Goal: Task Accomplishment & Management: Manage account settings

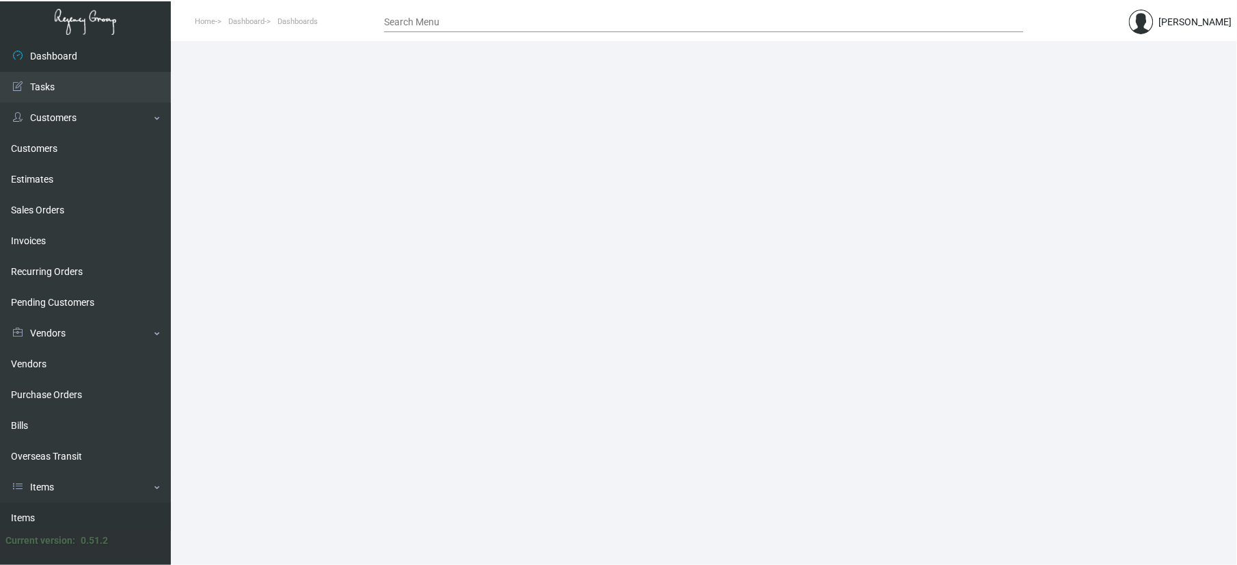
click at [68, 514] on link "Items" at bounding box center [85, 517] width 171 height 31
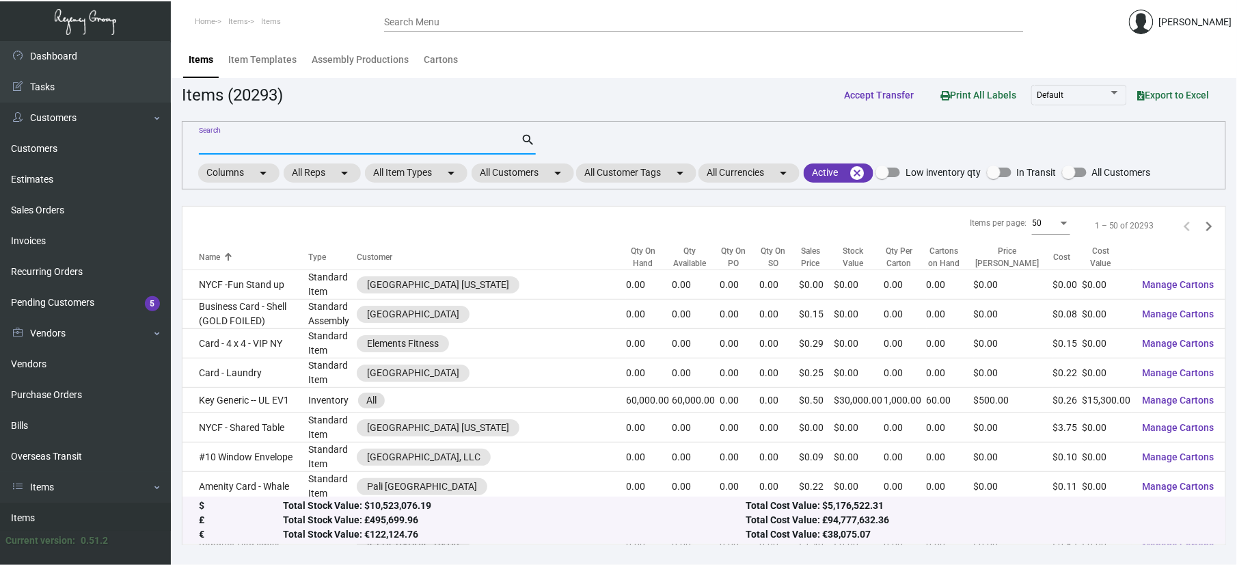
click at [351, 141] on input "Search" at bounding box center [360, 144] width 323 height 11
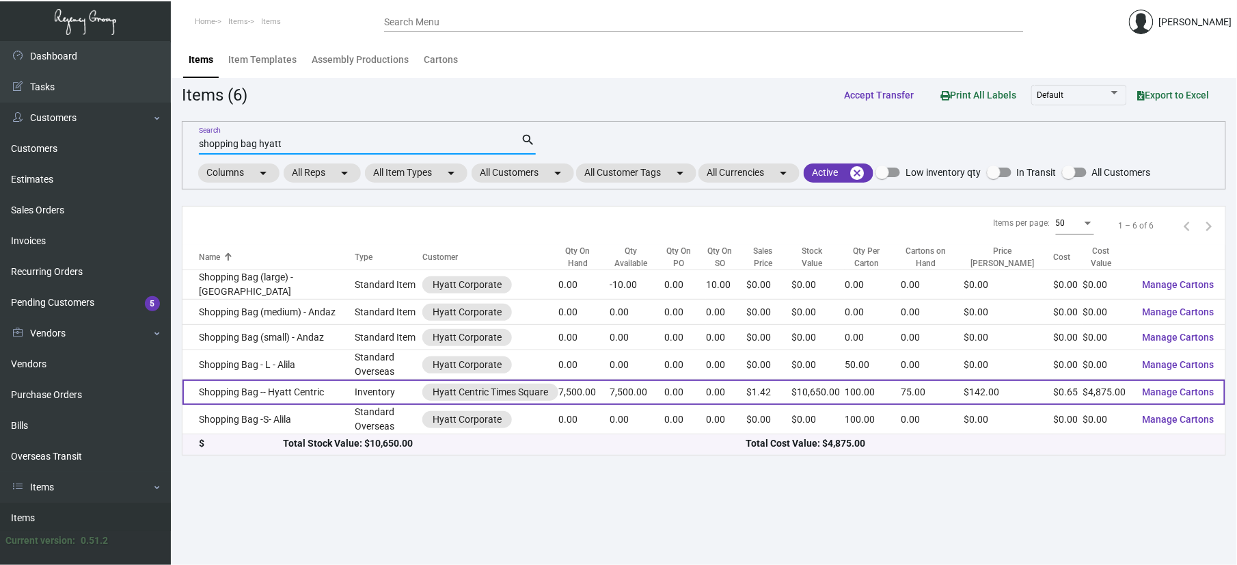
type input "shopping bag hyatt"
click at [253, 401] on td "Shopping Bag -- Hyatt Centric" at bounding box center [268, 391] width 172 height 25
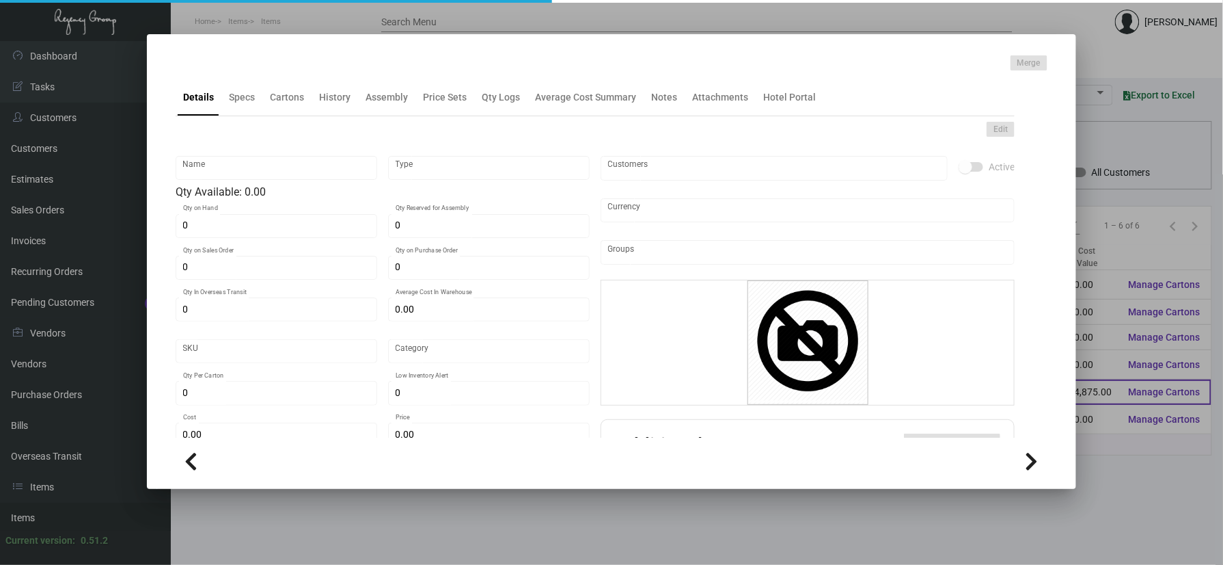
type input "Shopping Bag -- Hyatt Centric"
type input "Inventory"
type input "7,500"
type input "$ 0.61875"
type input "Overseas"
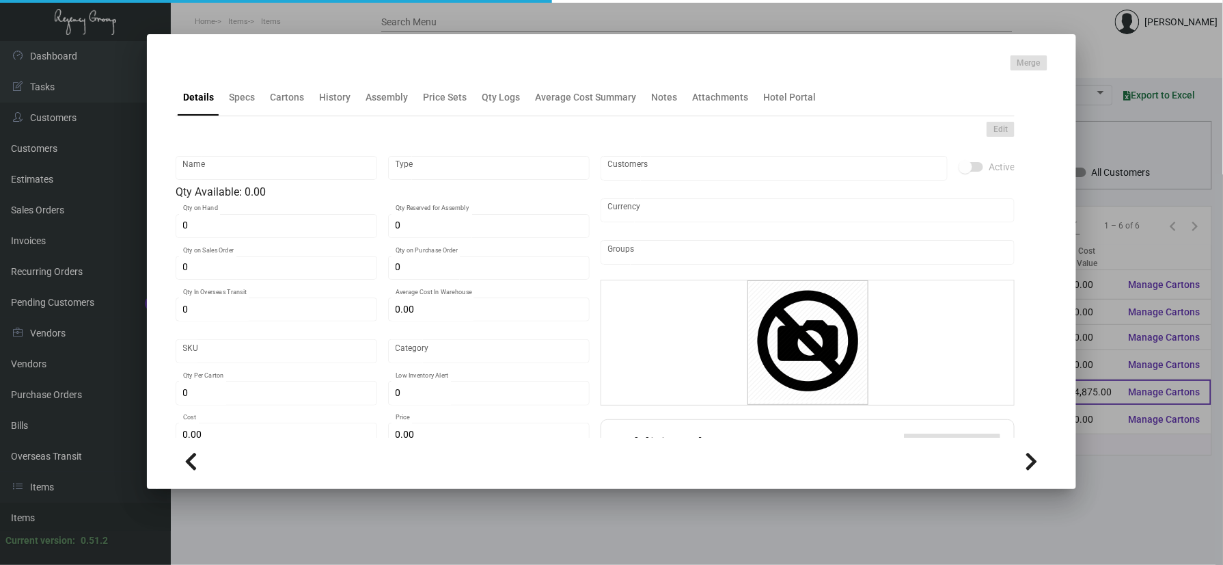
type input "100"
type input "$ 0.65"
type input "$ 1.42"
checkbox input "true"
type input "United States Dollar $"
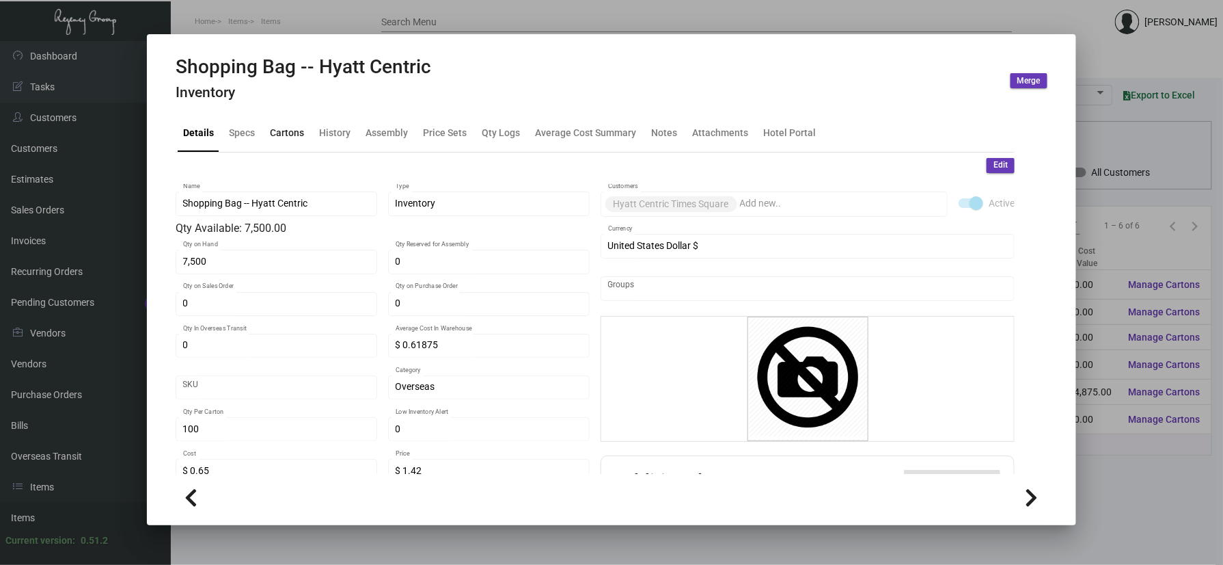
click at [297, 135] on div "Cartons" at bounding box center [287, 133] width 34 height 14
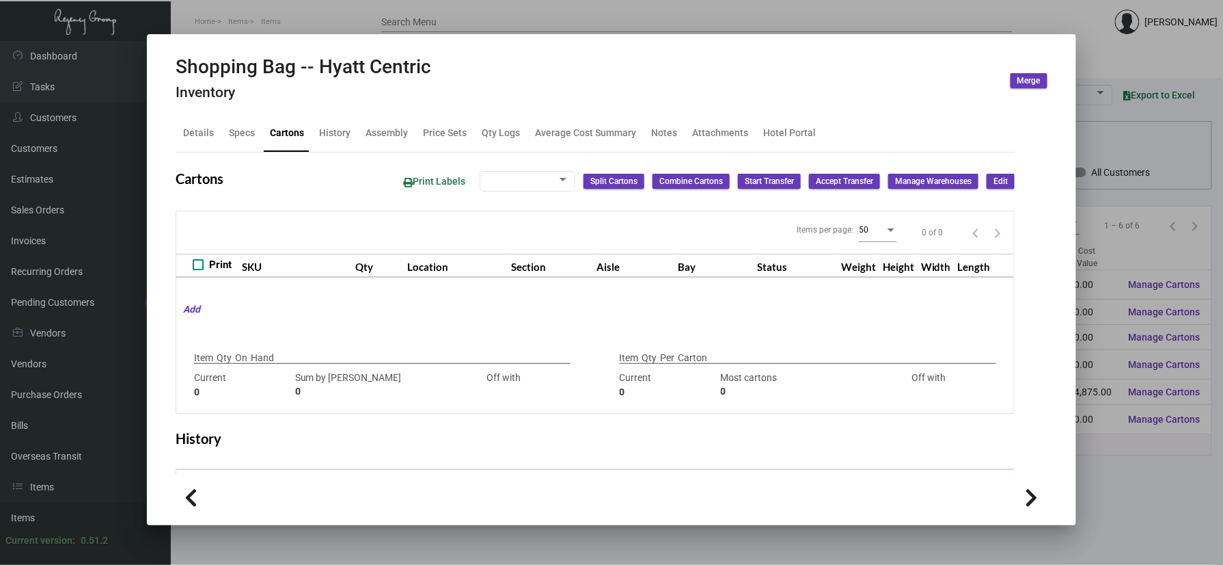
type input "7,500"
type input "5000"
type input "+2500"
type input "100"
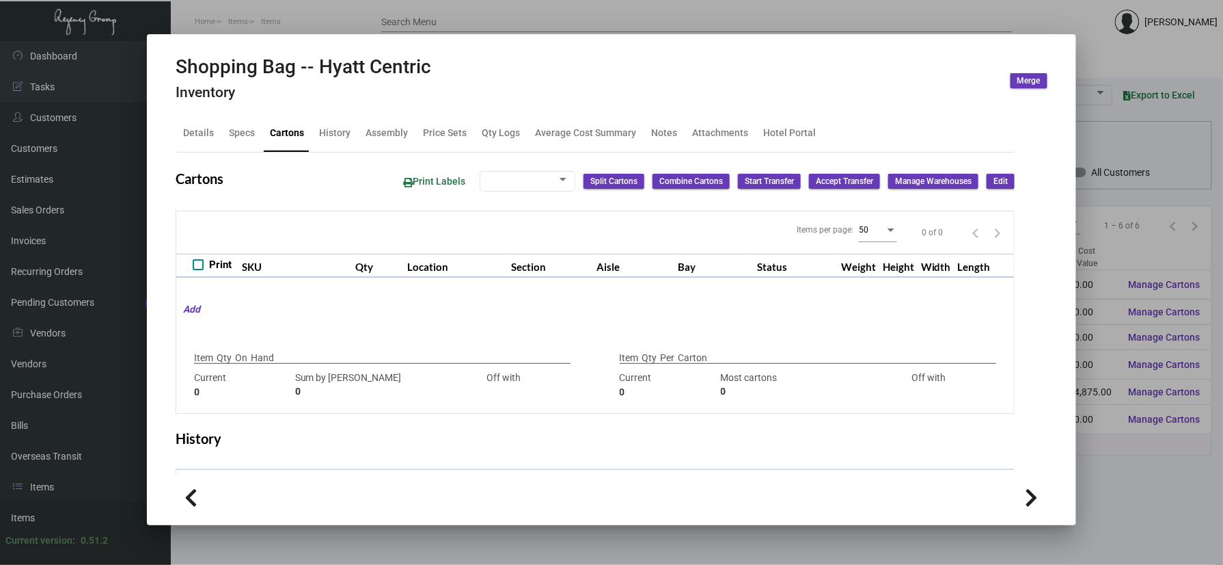
type input "0"
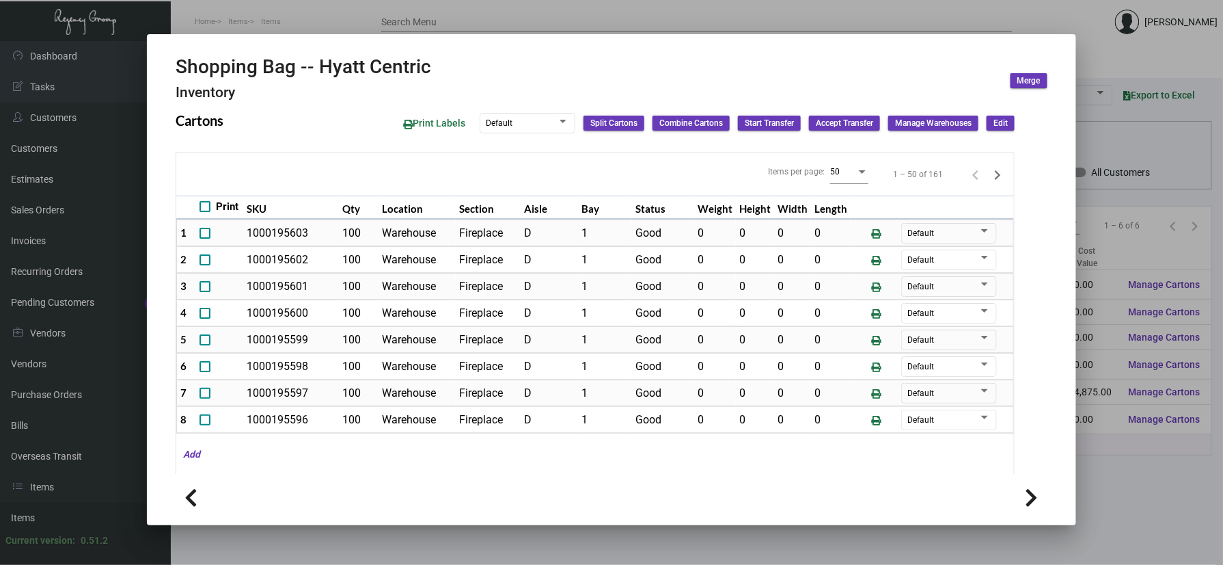
scroll to position [91, 0]
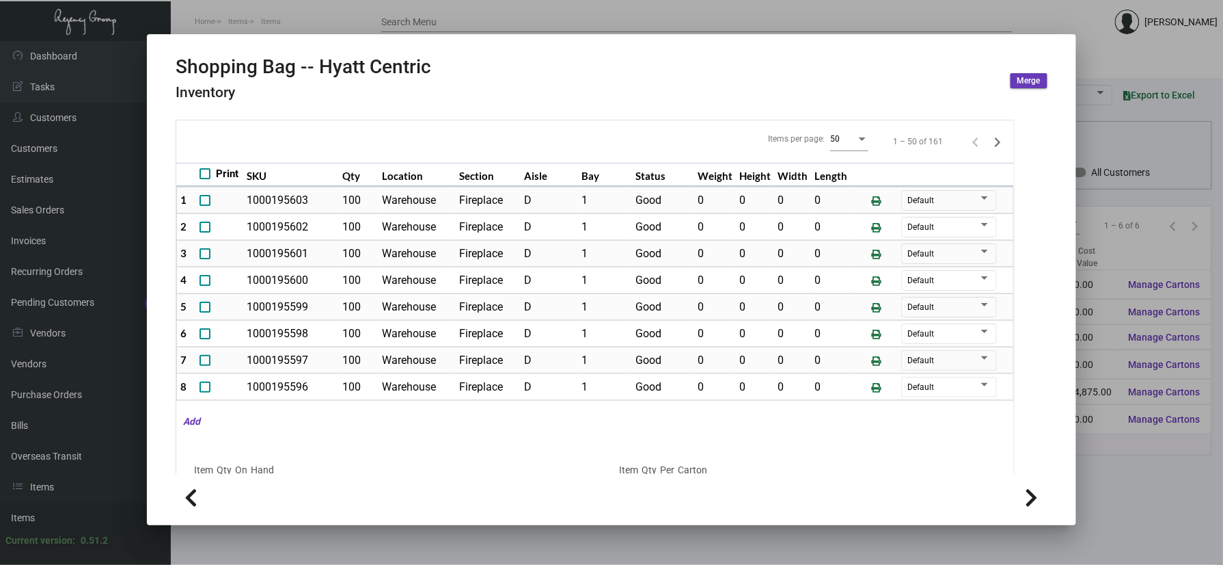
click at [331, 9] on div at bounding box center [611, 282] width 1223 height 565
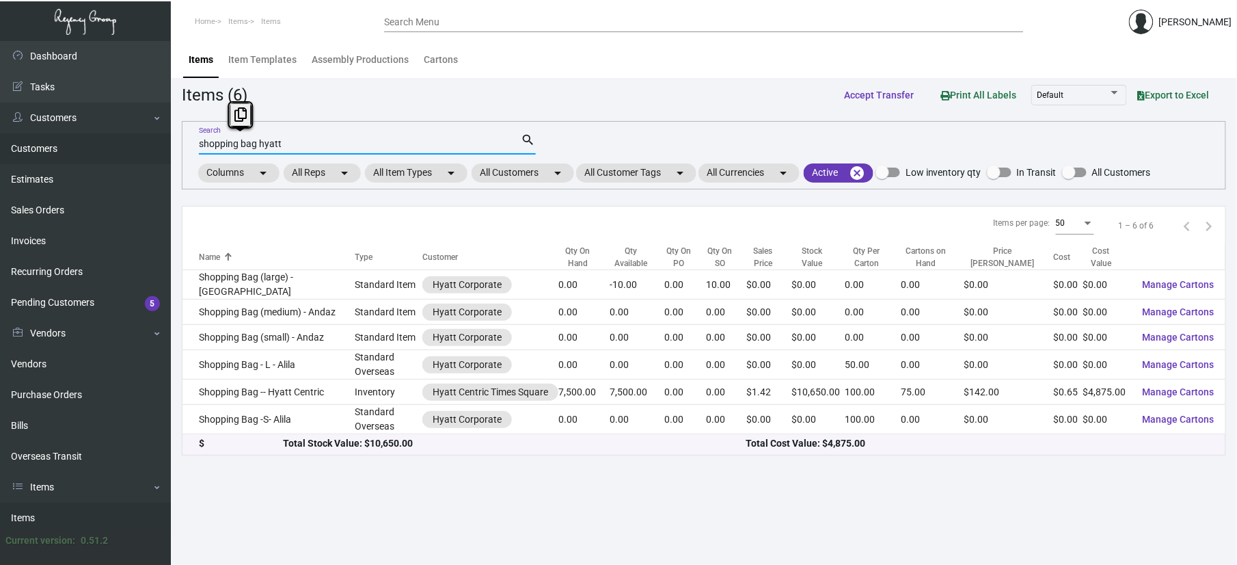
drag, startPoint x: 296, startPoint y: 146, endPoint x: 115, endPoint y: 148, distance: 181.1
click at [115, 148] on div "Dashboard Dashboard Tasks Customers Customers Estimates Sales Orders Invoices R…" at bounding box center [618, 303] width 1237 height 524
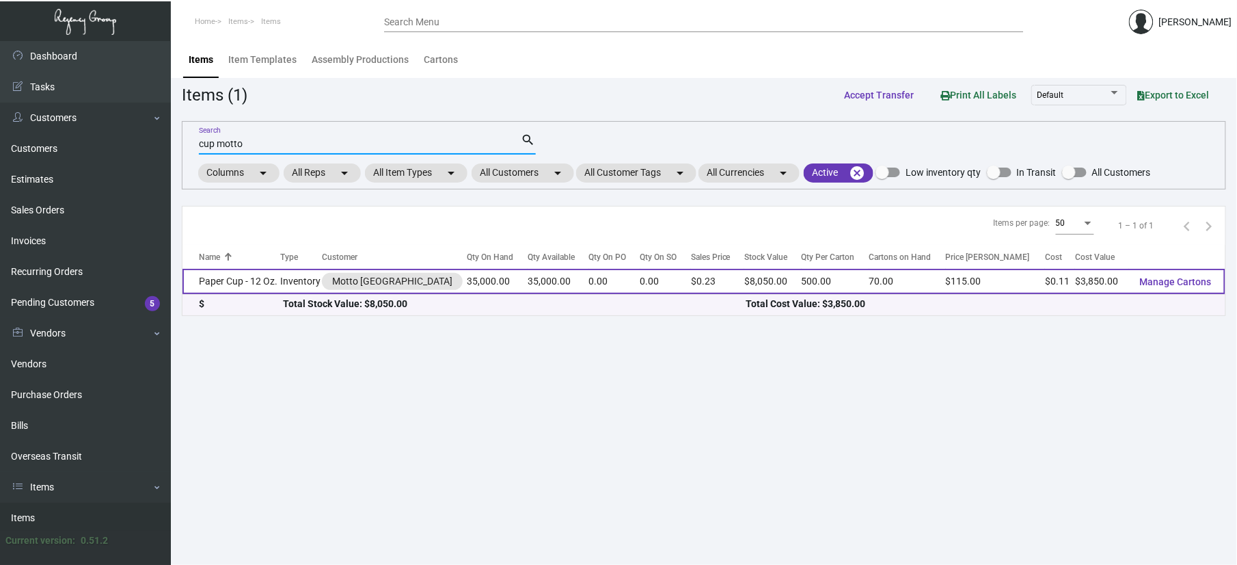
type input "cup motto"
click at [571, 272] on td "35,000.00" at bounding box center [559, 281] width 62 height 25
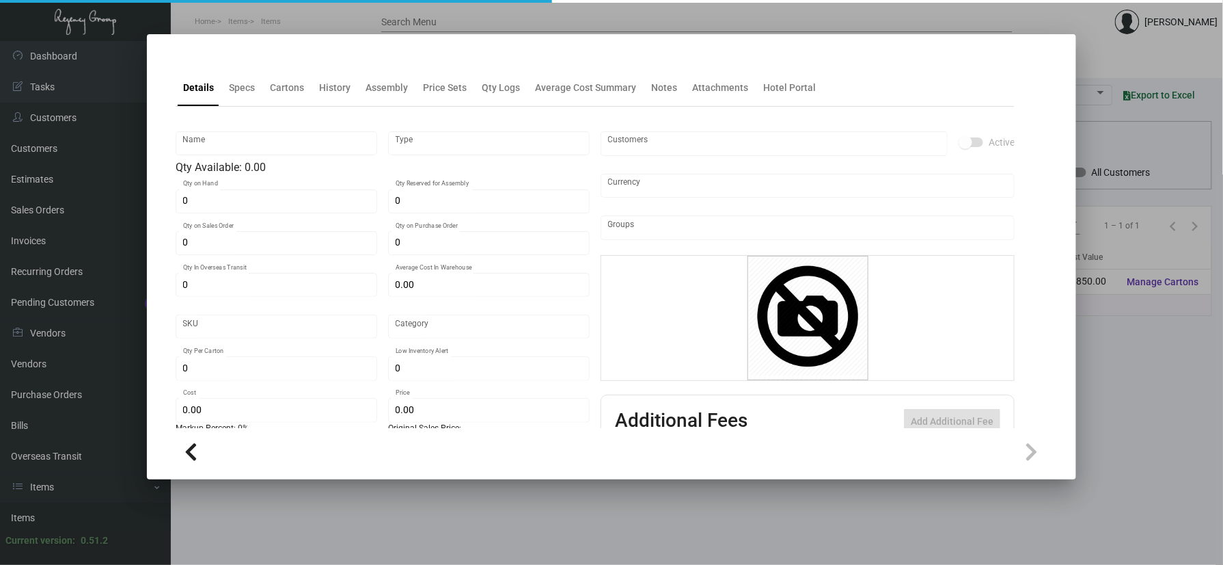
type input "Paper Cup - 12 Oz."
type input "Inventory"
type input "35,000"
type input "$ 0.00"
type input "Standard"
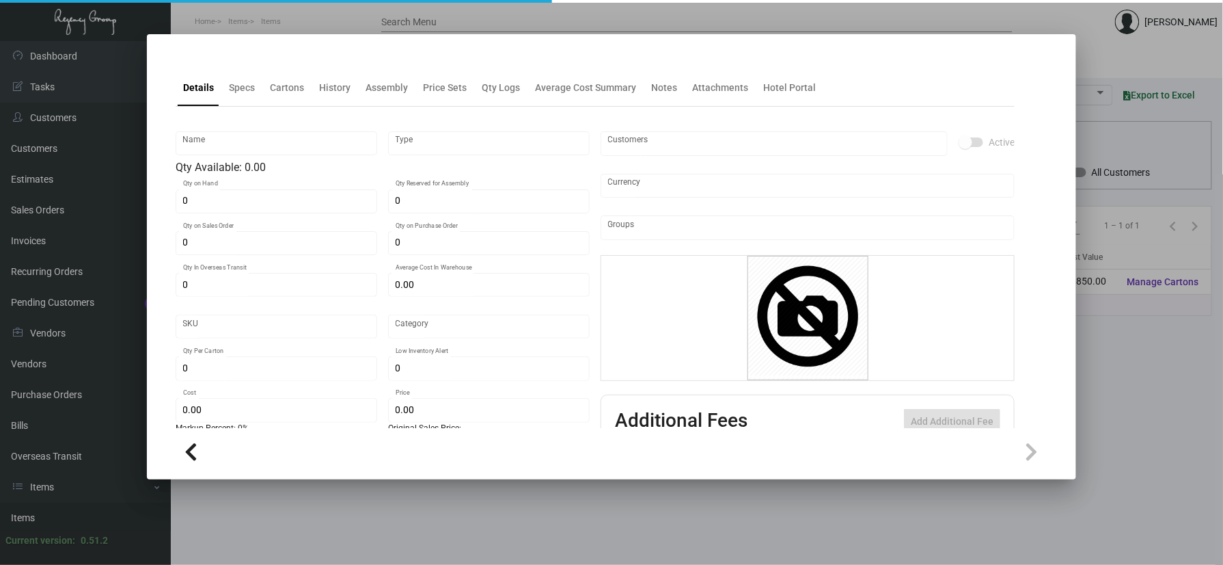
type input "500"
type input "$ 0.11"
type input "$ 0.23"
checkbox input "true"
type input "United States Dollar $"
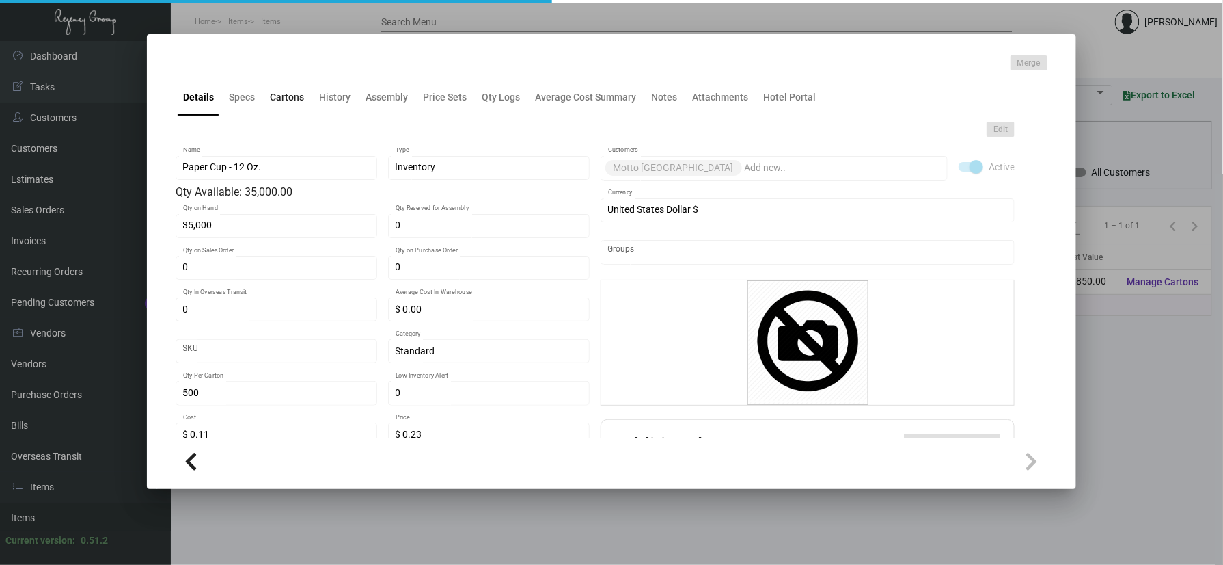
click at [291, 92] on div "Cartons" at bounding box center [287, 97] width 34 height 14
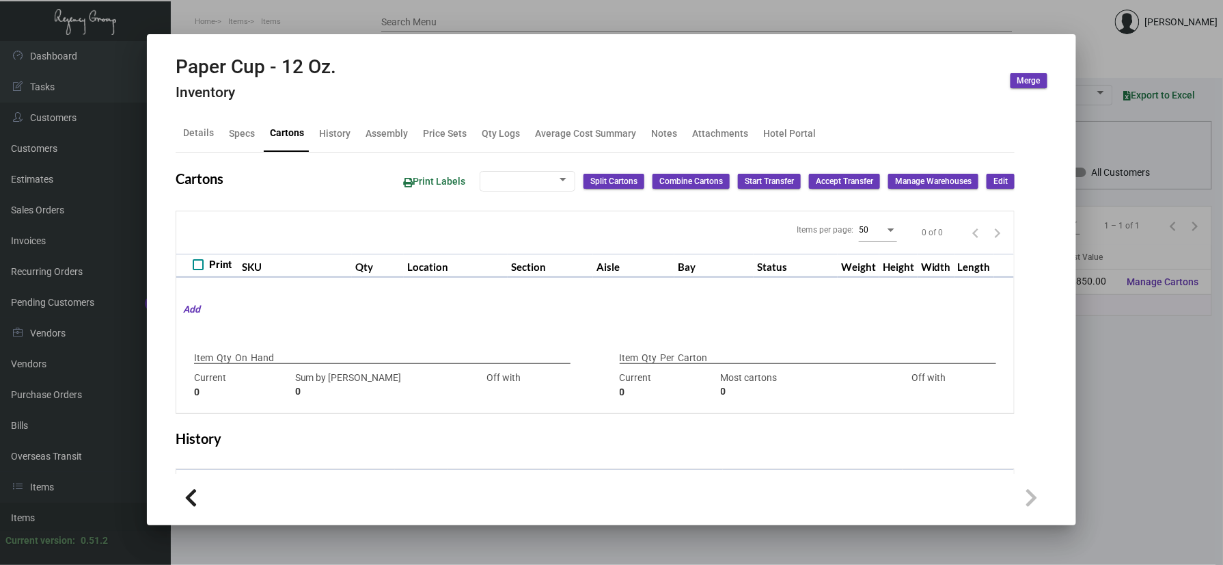
type input "35,000"
type input "14500"
type input "+20500"
type input "500"
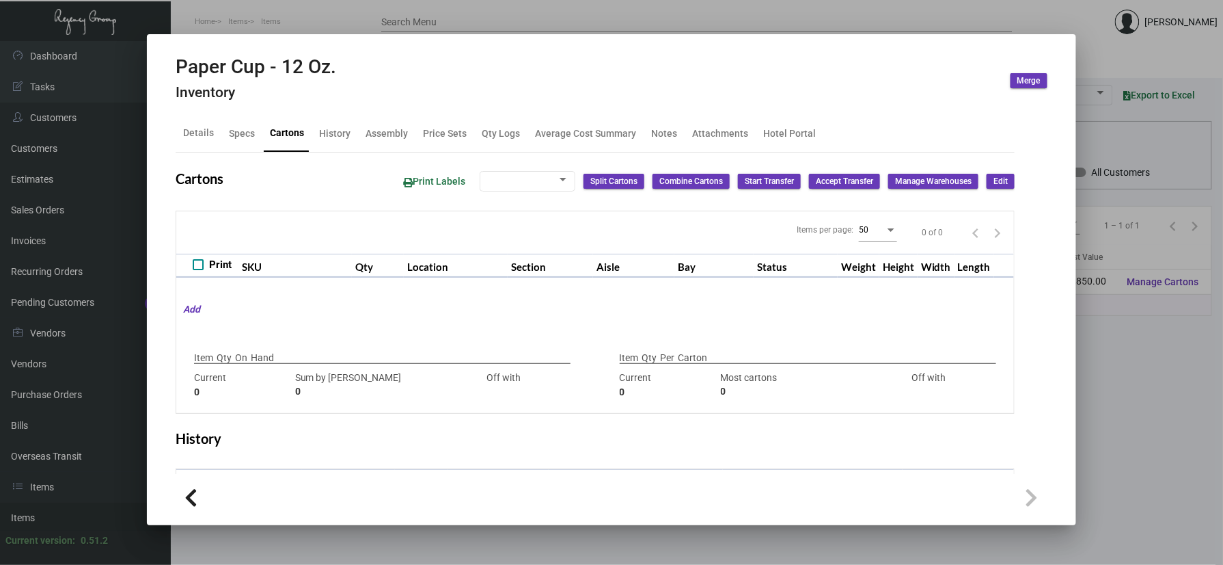
type input "0"
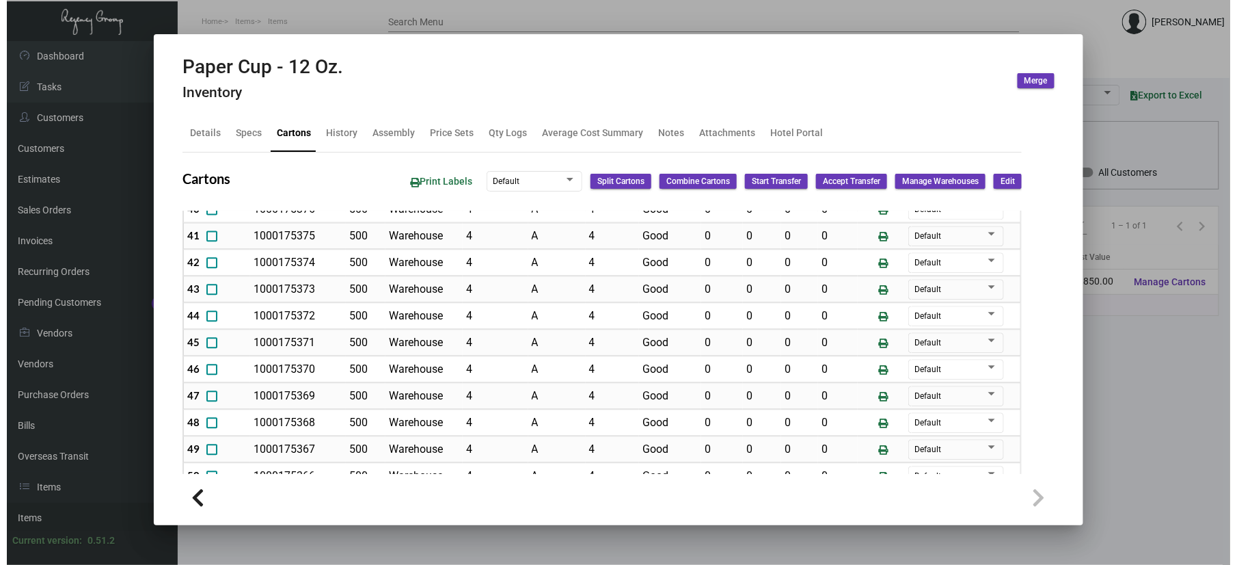
scroll to position [1152, 0]
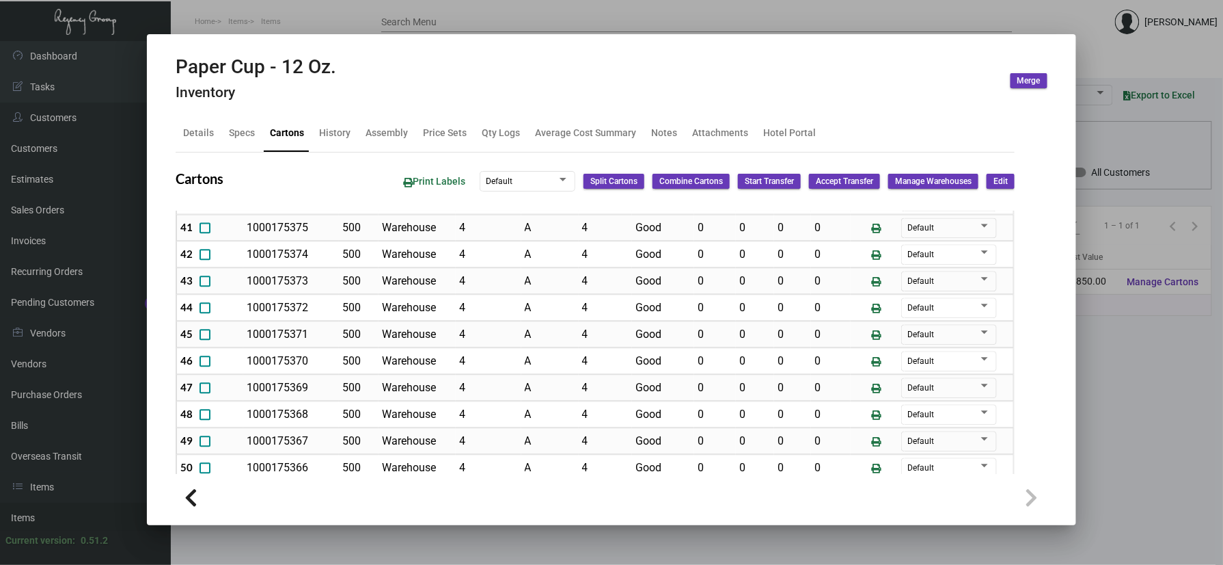
click at [299, 23] on div at bounding box center [611, 282] width 1223 height 565
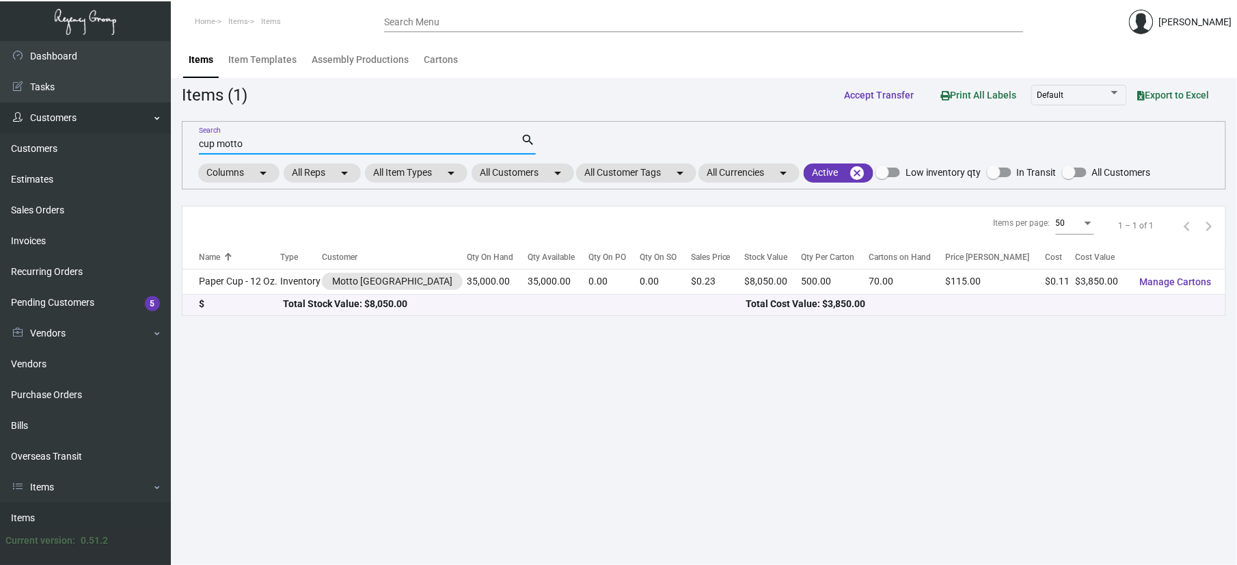
drag, startPoint x: 282, startPoint y: 139, endPoint x: 23, endPoint y: 130, distance: 259.9
click at [23, 130] on div "Dashboard Dashboard Tasks Customers Customers Estimates Sales Orders Invoices R…" at bounding box center [618, 303] width 1237 height 524
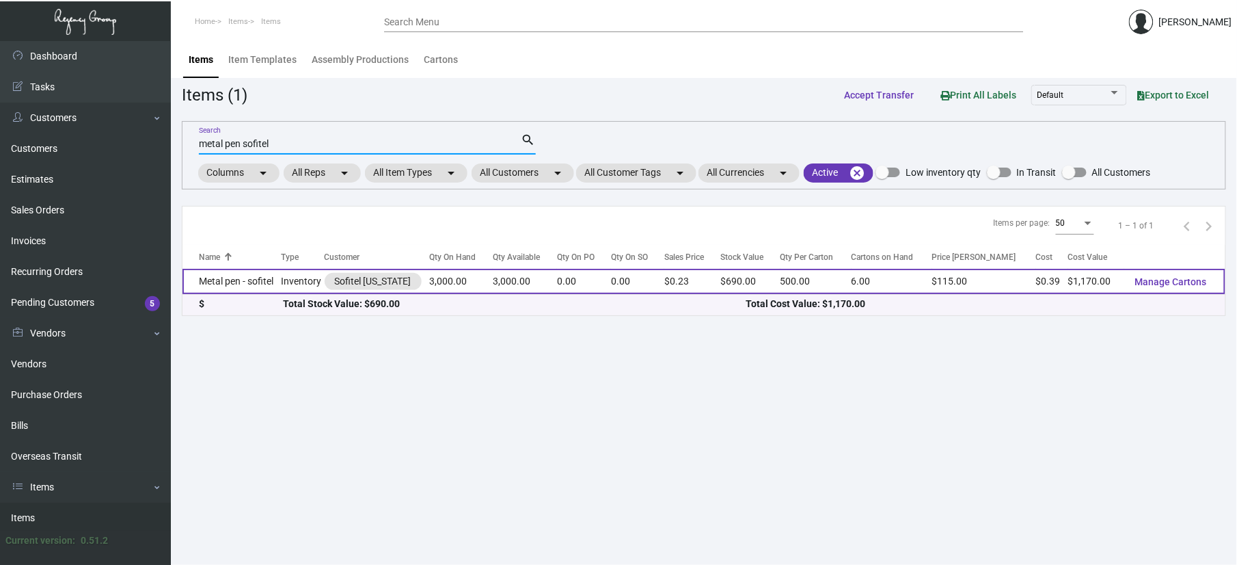
type input "metal pen sofitel"
click at [267, 293] on td "Metal pen - sofitel" at bounding box center [231, 281] width 98 height 25
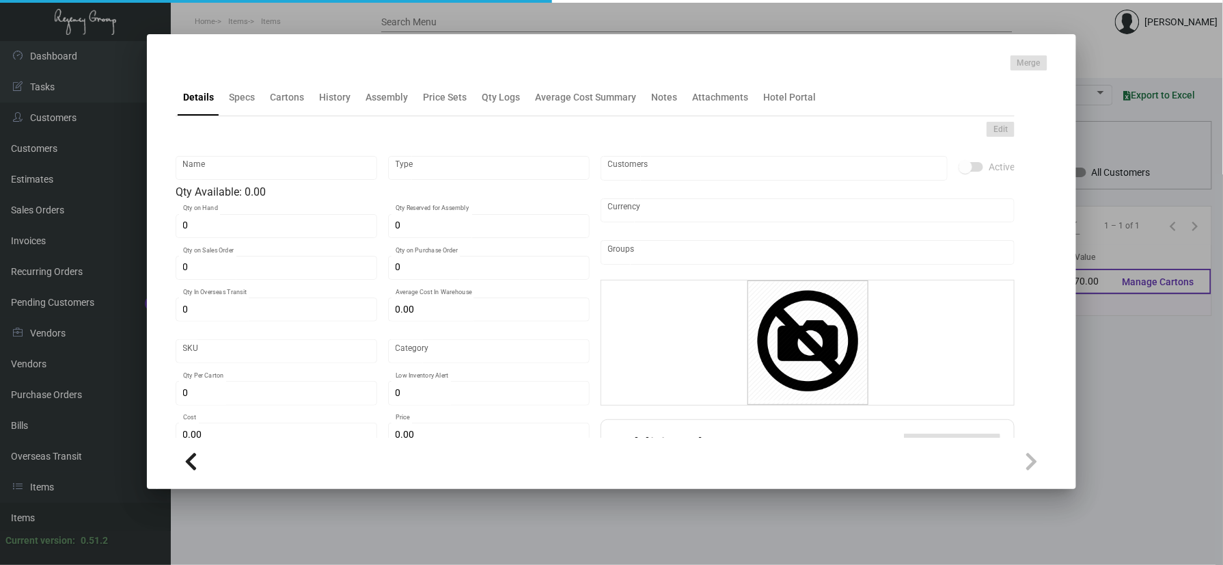
type input "Metal pen - sofitel"
type input "Inventory"
type input "3,000"
type input "$ 0.00"
type input "Overseas"
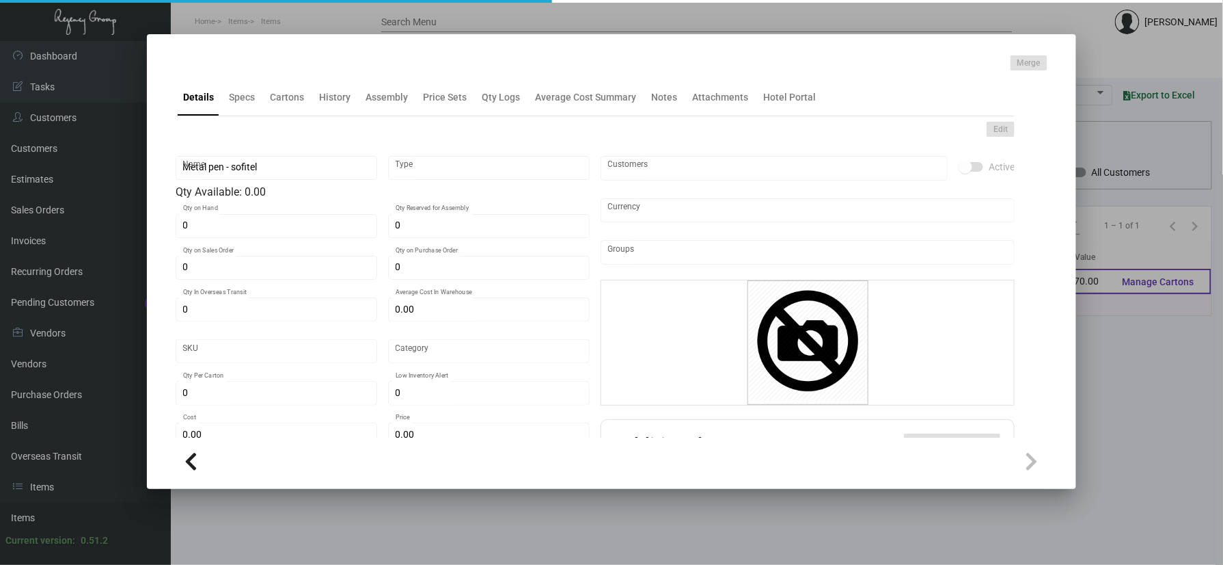
type input "500"
type input "$ 0.39"
type input "$ 0.23"
checkbox input "true"
type input "United States Dollar $"
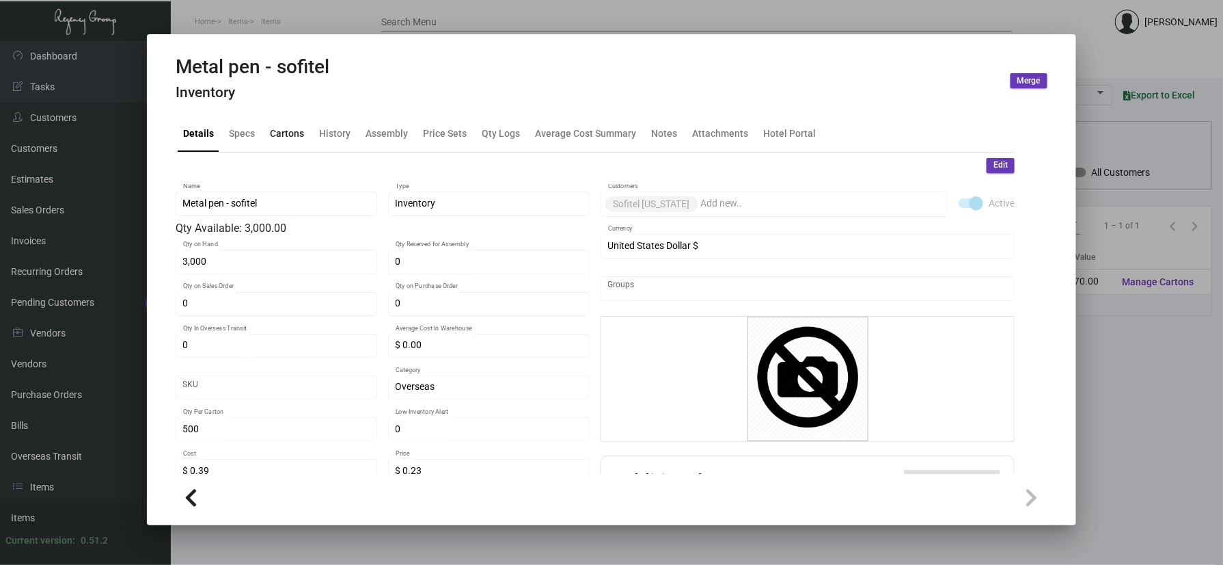
click at [293, 133] on div "Cartons" at bounding box center [287, 133] width 34 height 14
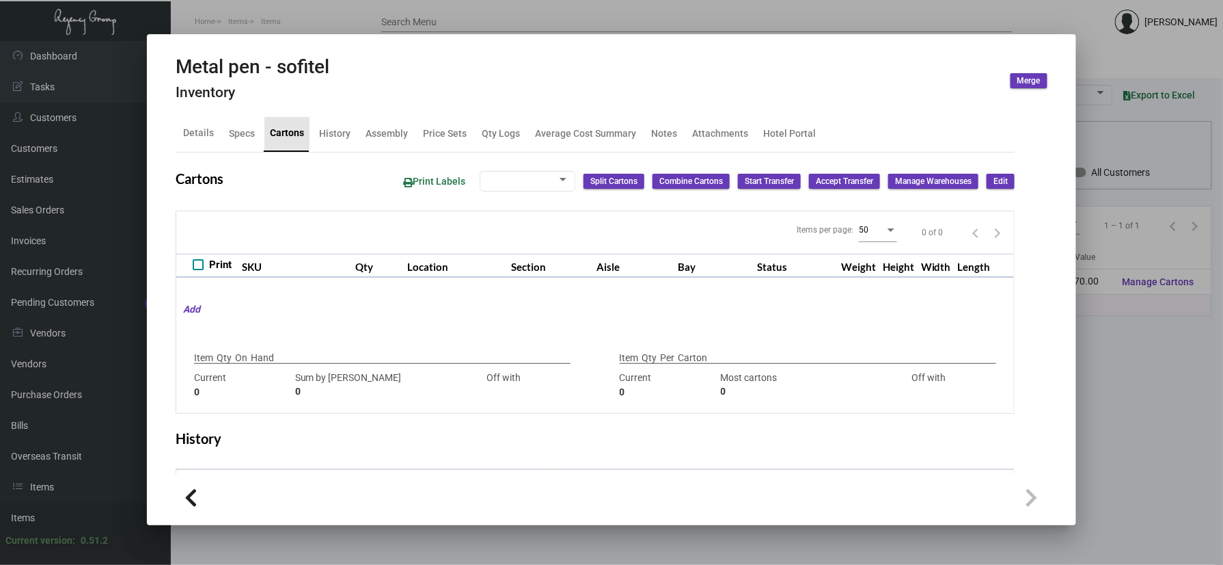
type input "3,000"
type input "3000"
type input "0"
type input "500"
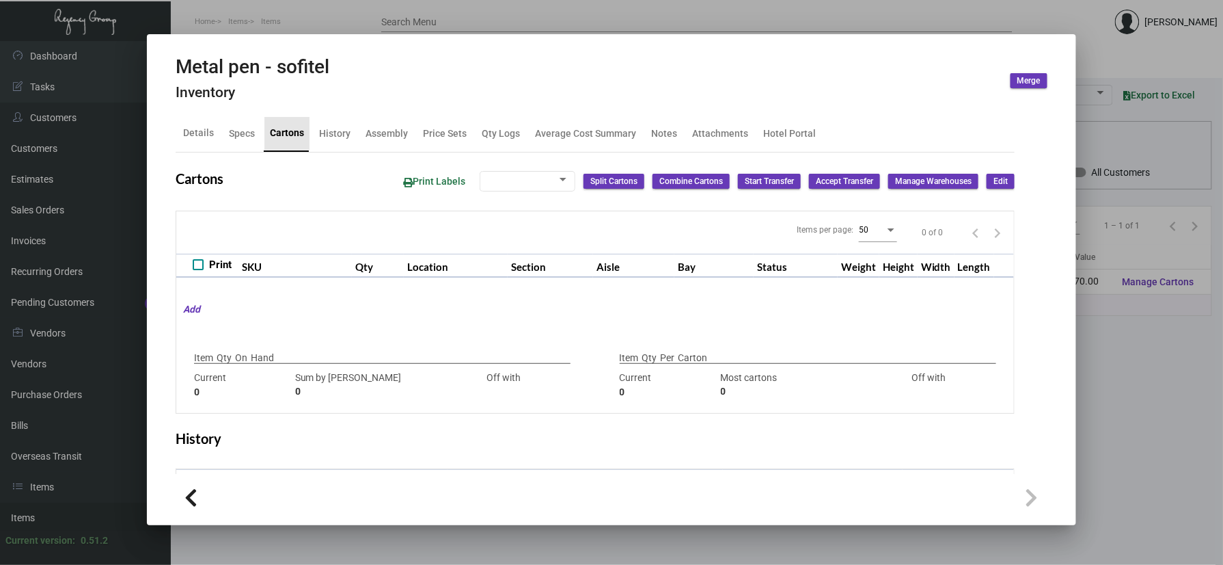
type input "0"
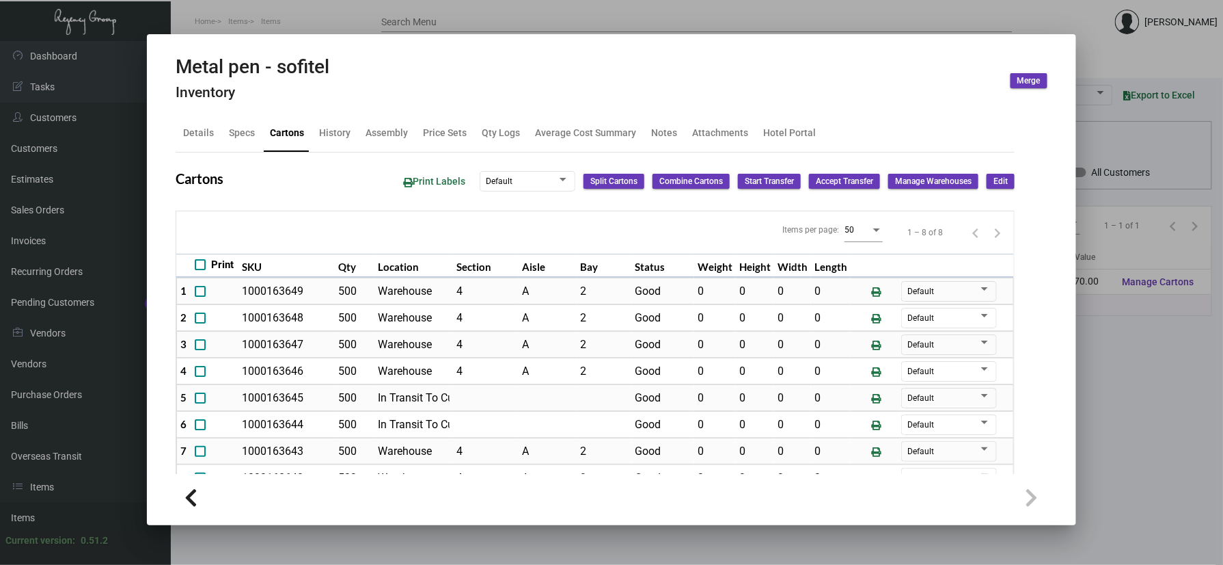
click at [295, 23] on div at bounding box center [611, 282] width 1223 height 565
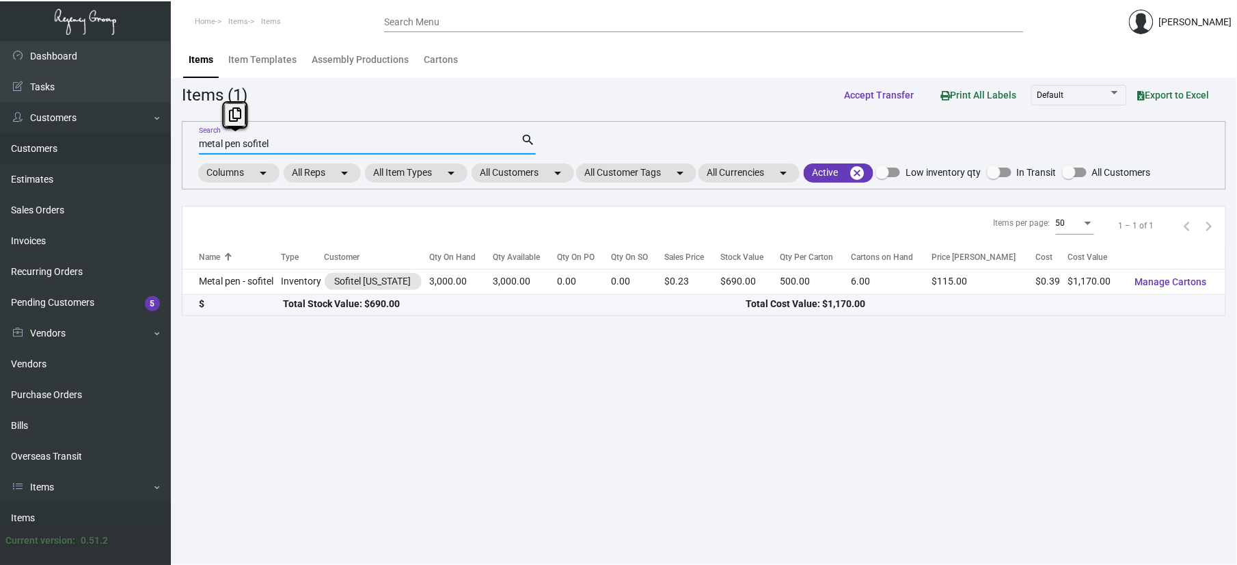
drag, startPoint x: 294, startPoint y: 142, endPoint x: 64, endPoint y: 134, distance: 230.5
click at [70, 143] on div "Dashboard Dashboard Tasks Customers Customers Estimates Sales Orders Invoices R…" at bounding box center [618, 303] width 1237 height 524
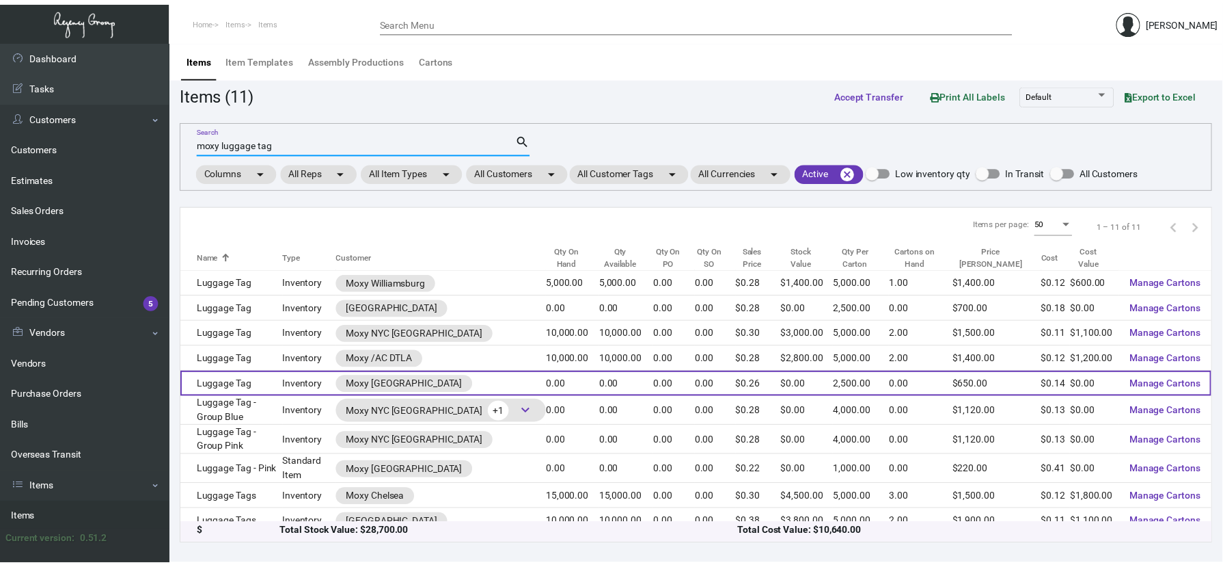
scroll to position [40, 0]
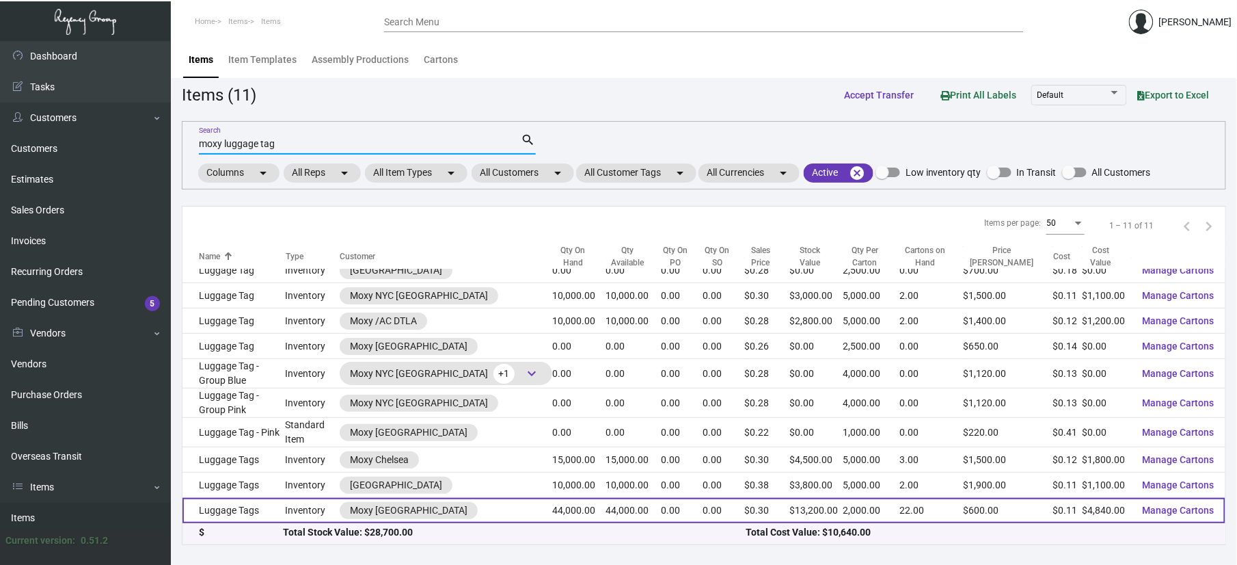
type input "moxy luggage tag"
click at [252, 517] on td "Luggage Tags" at bounding box center [233, 510] width 103 height 25
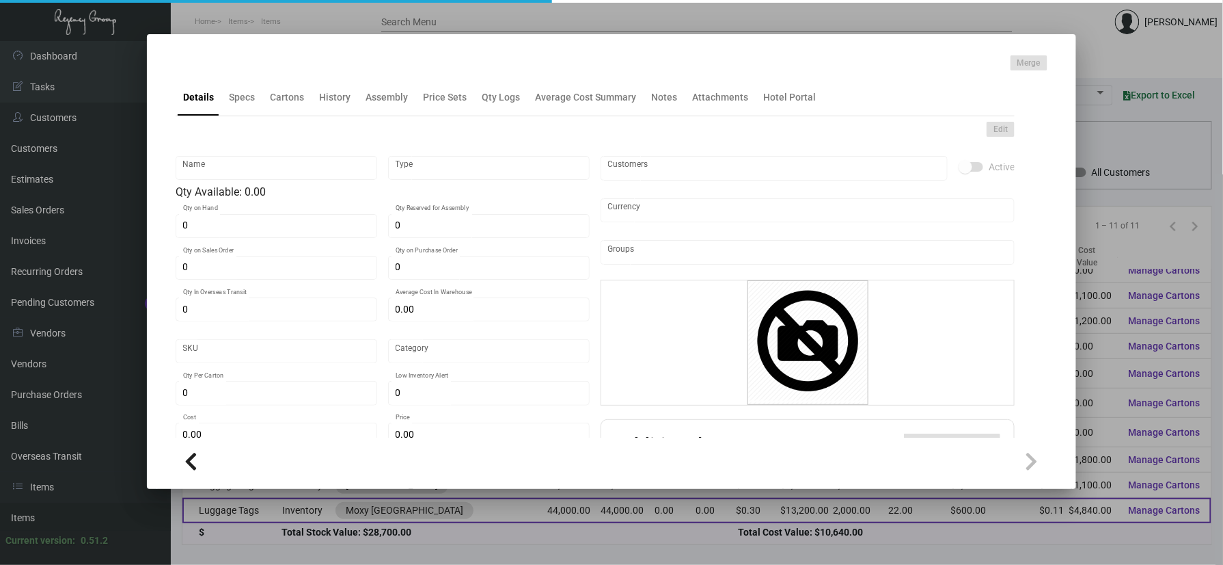
type input "Luggage Tags"
type input "Inventory"
type input "44,000"
type input "$ 0.12"
type input "Standard"
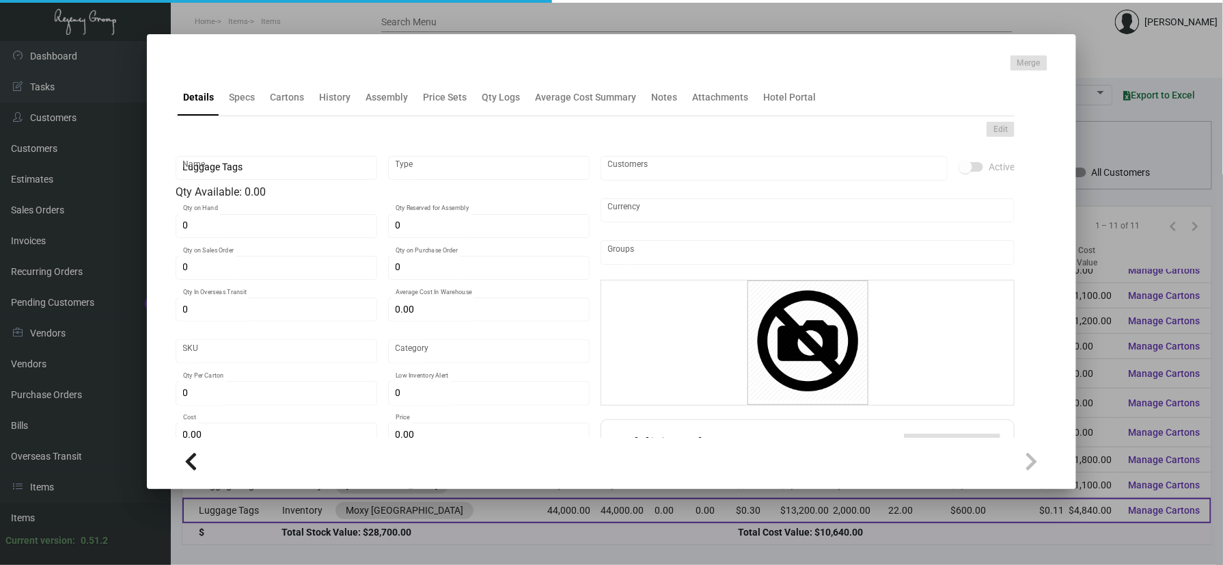
type input "2,000"
type input "5,000"
type input "$ 0.11"
type input "$ 0.30"
checkbox input "true"
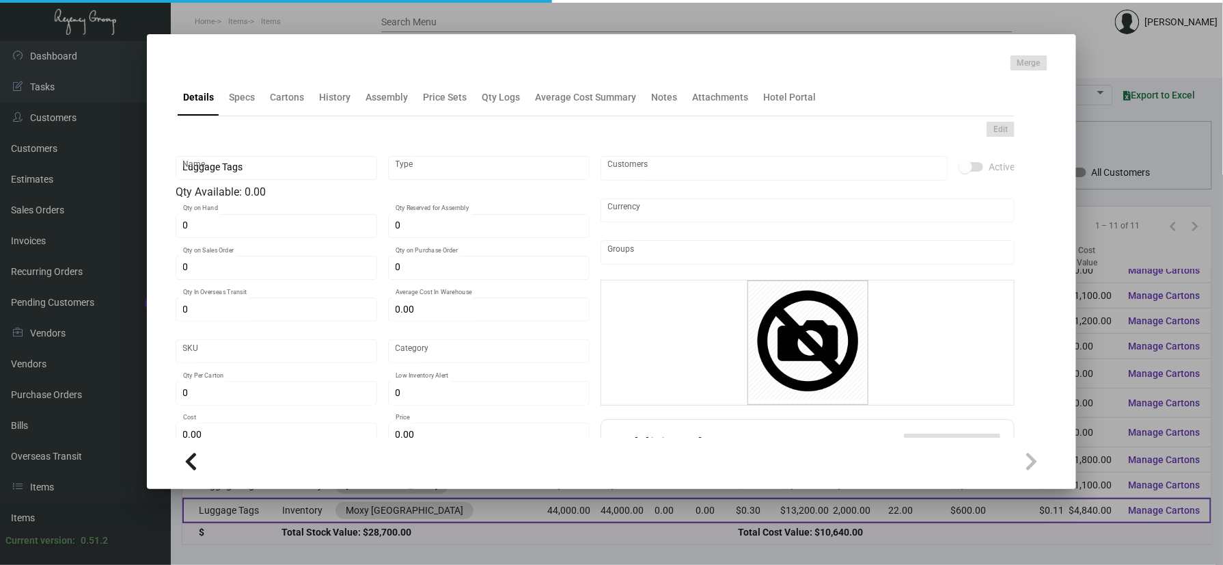
type input "United States Dollar $"
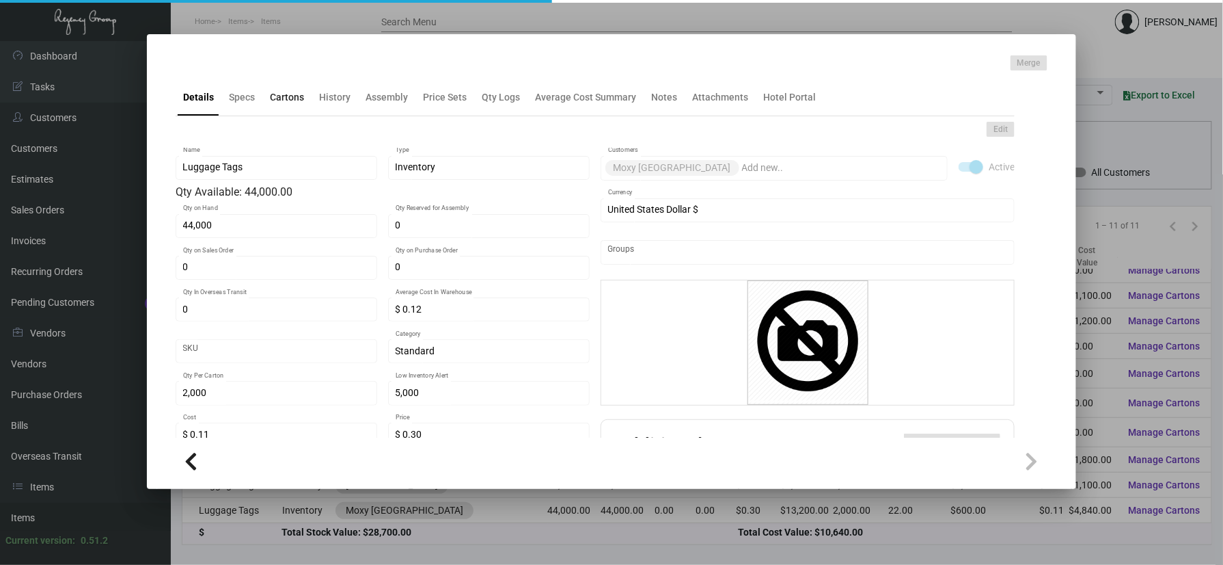
click at [275, 91] on div "Cartons" at bounding box center [287, 97] width 34 height 14
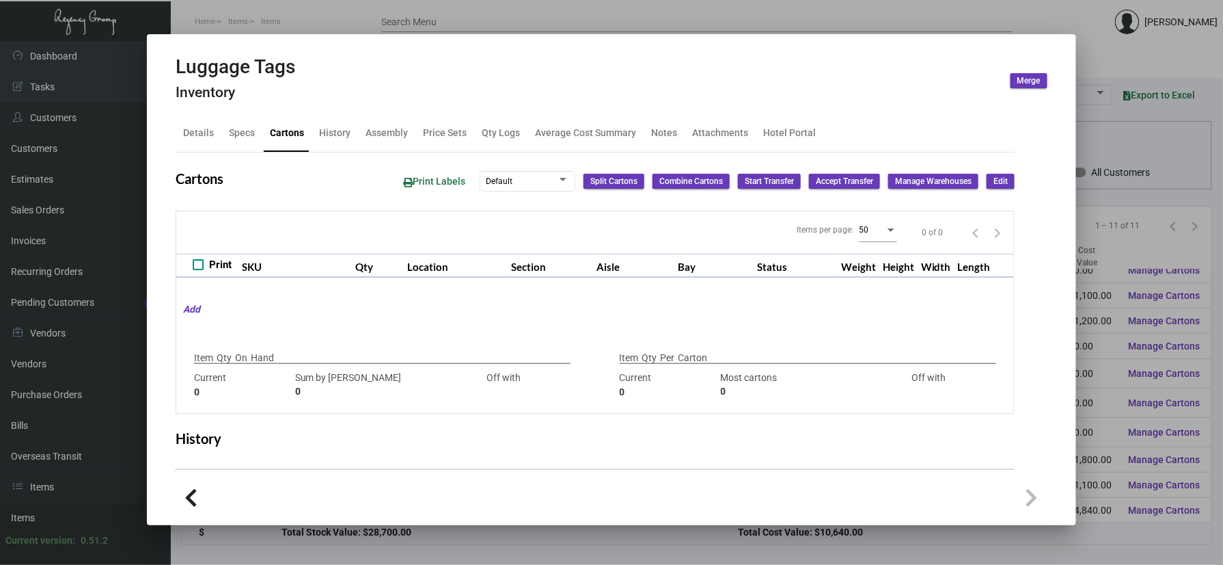
type input "44,000"
type input "56000"
type input "-12000"
type input "2,000"
type input "5000"
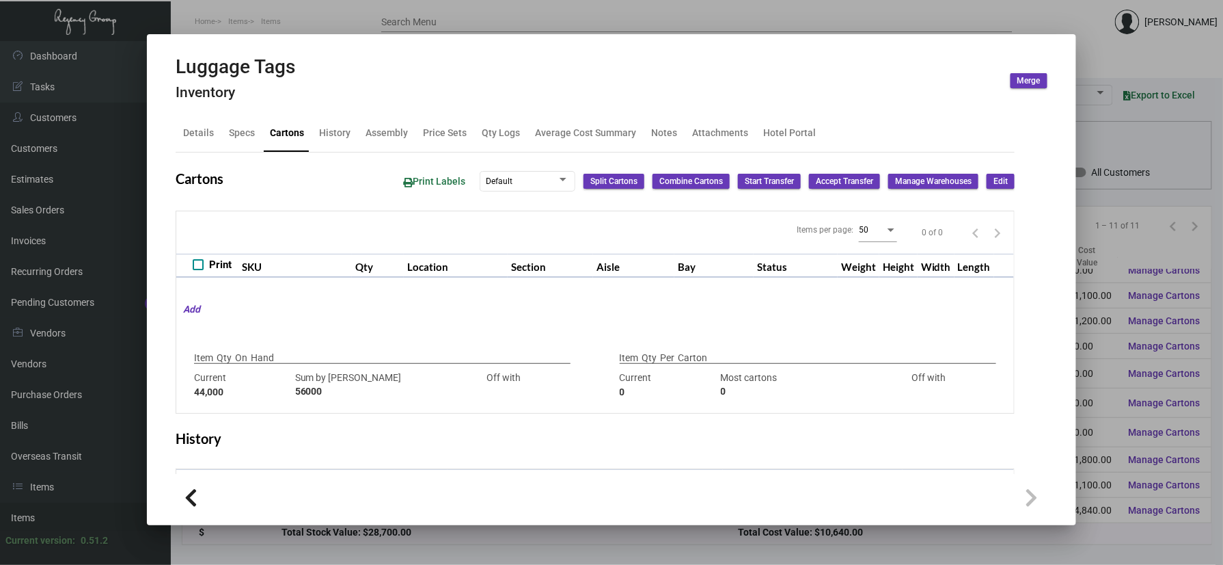
type input "-3000"
